Goal: Complete application form: Complete application form

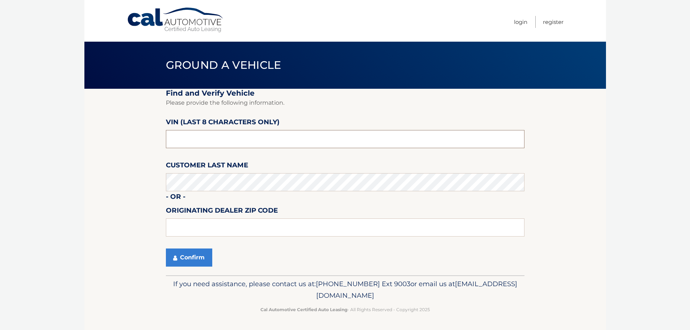
click at [279, 142] on input "text" at bounding box center [345, 139] width 359 height 18
type input "NC551939"
click at [179, 257] on button "Confirm" at bounding box center [189, 257] width 46 height 18
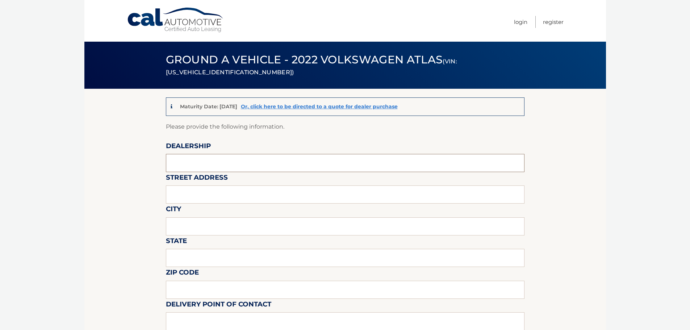
click at [228, 166] on input "text" at bounding box center [345, 163] width 359 height 18
type input "[PERSON_NAME] VOLVO CARS COCONUT CREEK"
type input "[STREET_ADDRESS]"
type input "[GEOGRAPHIC_DATA]"
type input "FL"
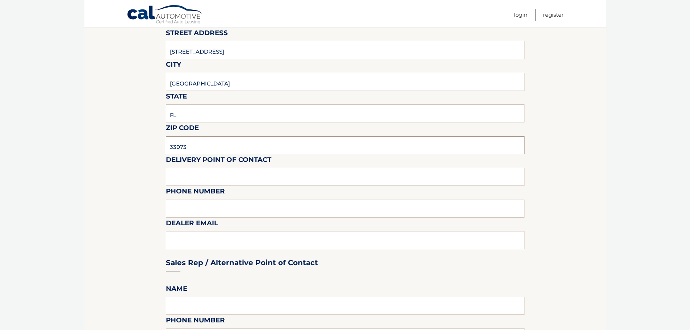
scroll to position [145, 0]
type input "33073"
type input "VOLVO SALES FRONT DESK"
type input "9545903760"
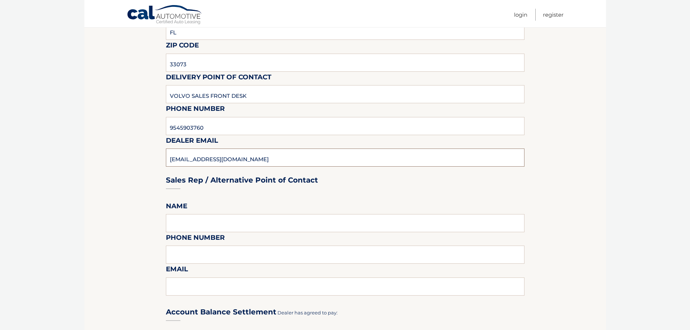
scroll to position [398, 0]
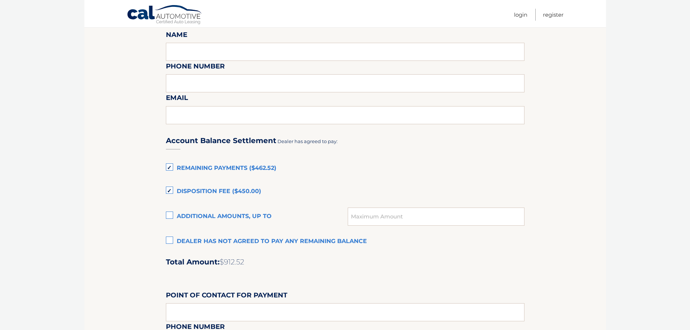
type input "[EMAIL_ADDRESS][DOMAIN_NAME]"
click at [167, 242] on label "Dealer has not agreed to pay any remaining balance" at bounding box center [345, 241] width 359 height 14
click at [0, 0] on input "Dealer has not agreed to pay any remaining balance" at bounding box center [0, 0] width 0 height 0
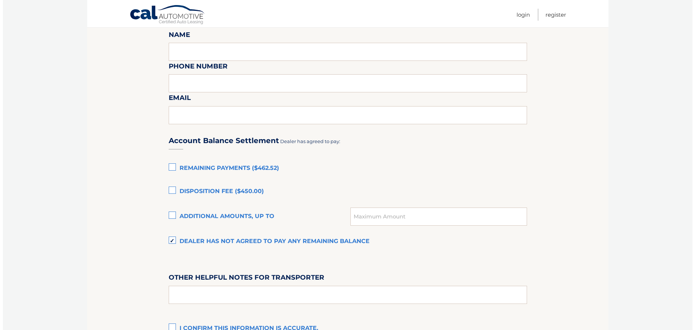
scroll to position [495, 0]
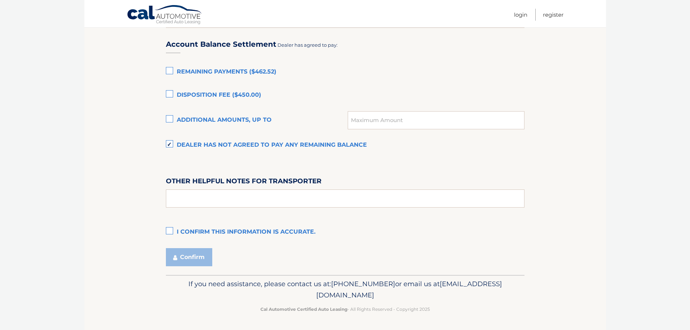
click at [168, 234] on label "I confirm this information is accurate." at bounding box center [345, 232] width 359 height 14
click at [0, 0] on input "I confirm this information is accurate." at bounding box center [0, 0] width 0 height 0
click at [187, 255] on button "Confirm" at bounding box center [189, 257] width 46 height 18
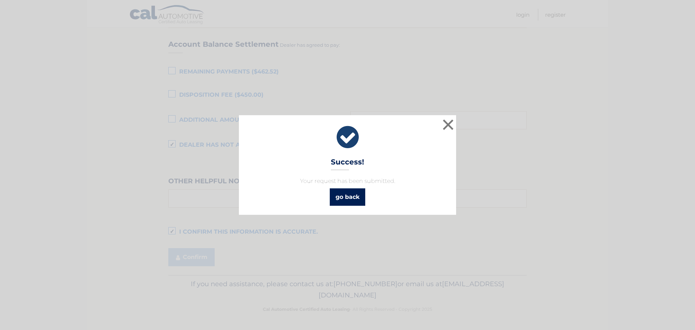
click at [342, 201] on link "go back" at bounding box center [347, 196] width 35 height 17
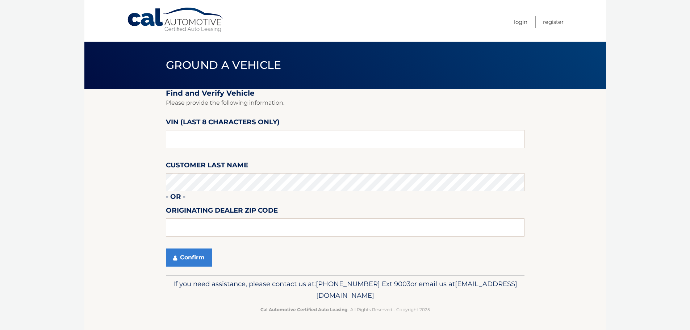
scroll to position [0, 0]
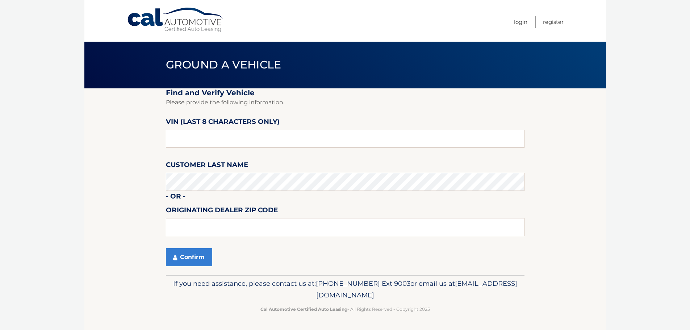
click at [194, 21] on link "Cal Automotive" at bounding box center [176, 20] width 98 height 26
